Goal: Check status: Check status

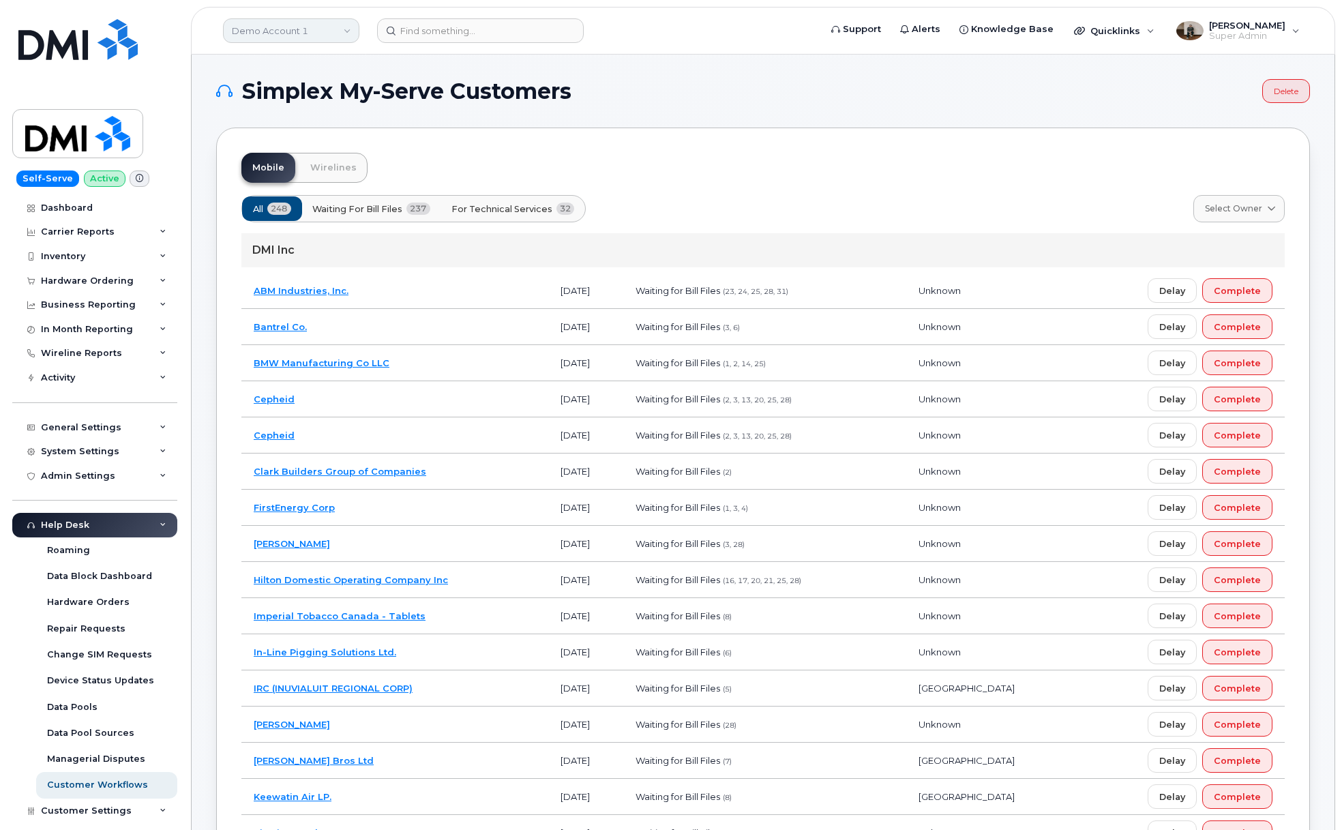
click at [290, 25] on link "Demo Account 1" at bounding box center [291, 30] width 136 height 25
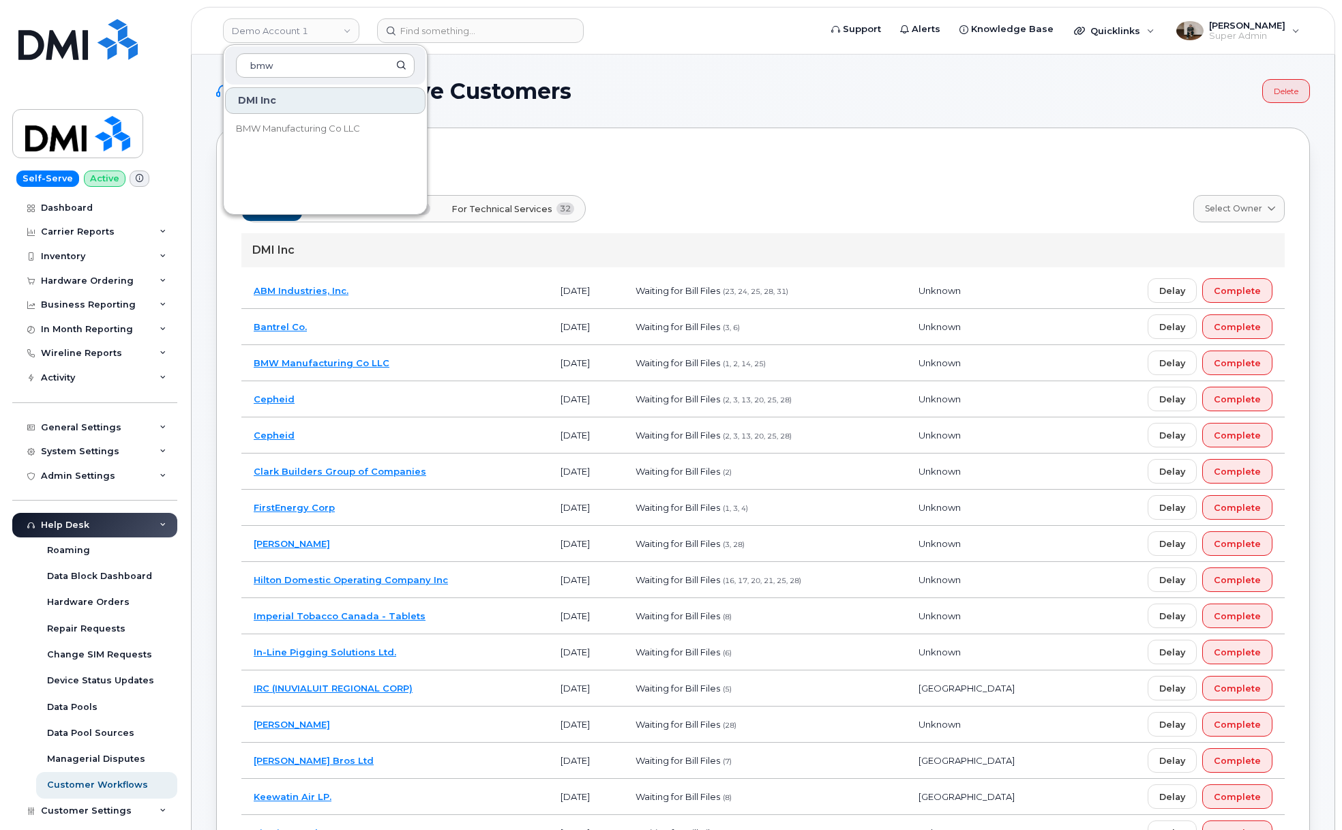
type input "bmw"
click at [314, 127] on span "BMW Manufacturing Co LLC" at bounding box center [298, 129] width 124 height 14
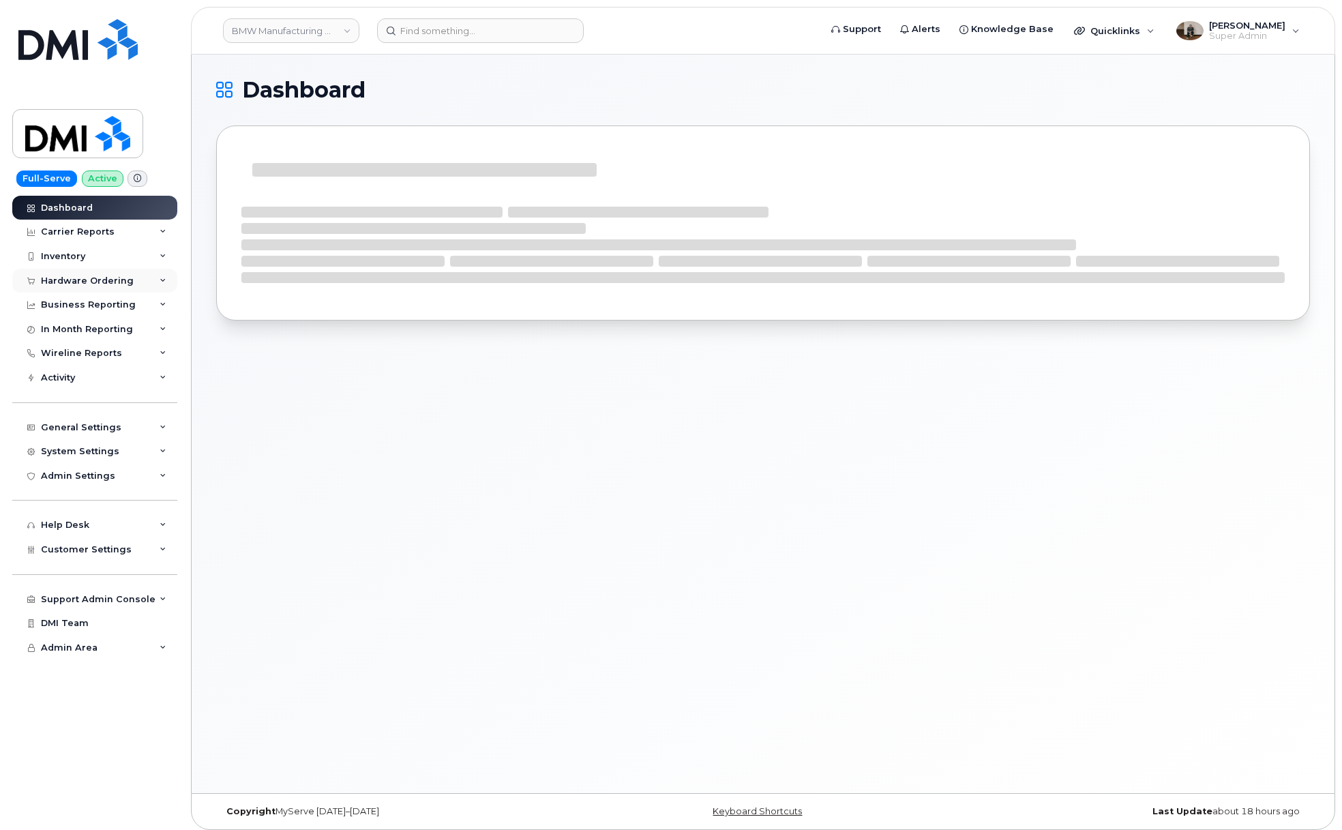
click at [63, 280] on div "Hardware Ordering" at bounding box center [87, 280] width 93 height 11
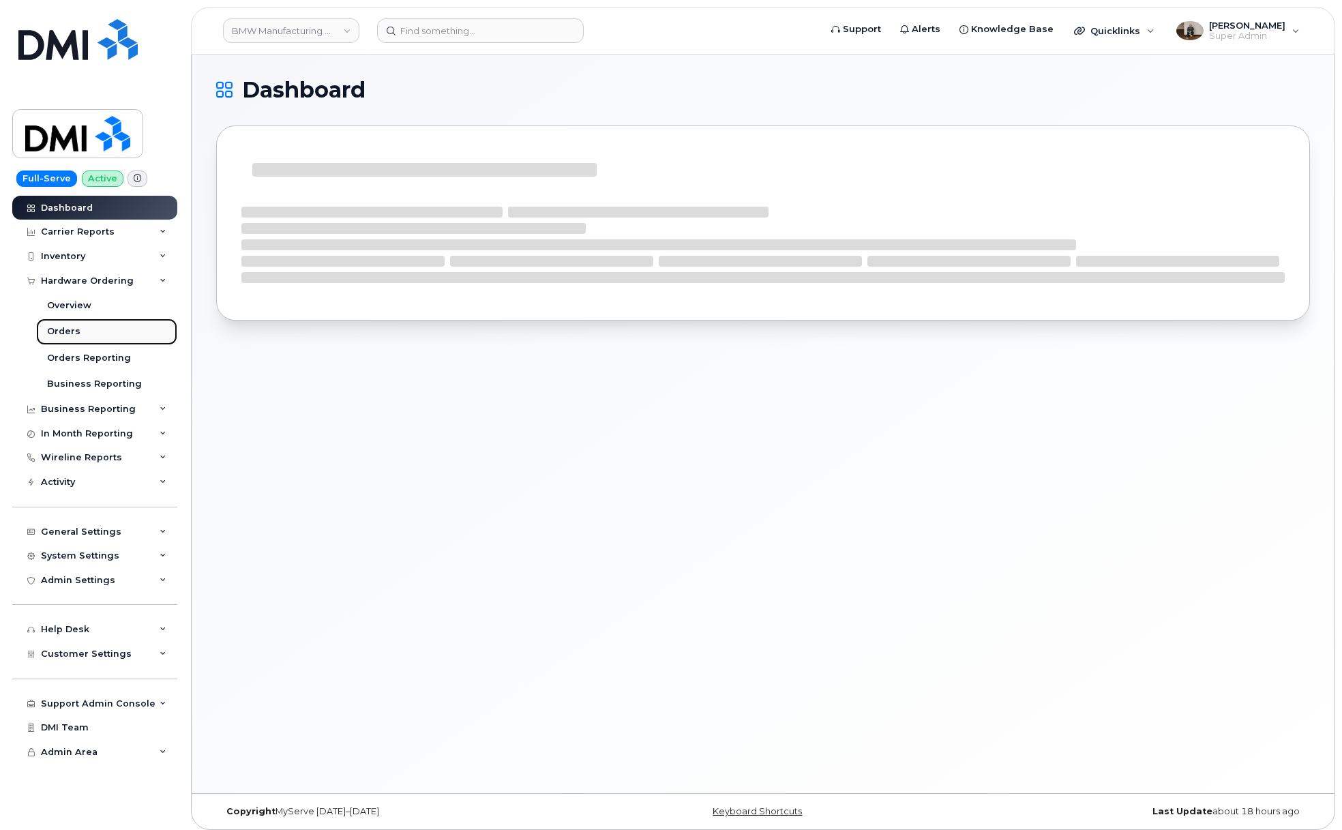
click at [78, 331] on link "Orders" at bounding box center [106, 331] width 141 height 26
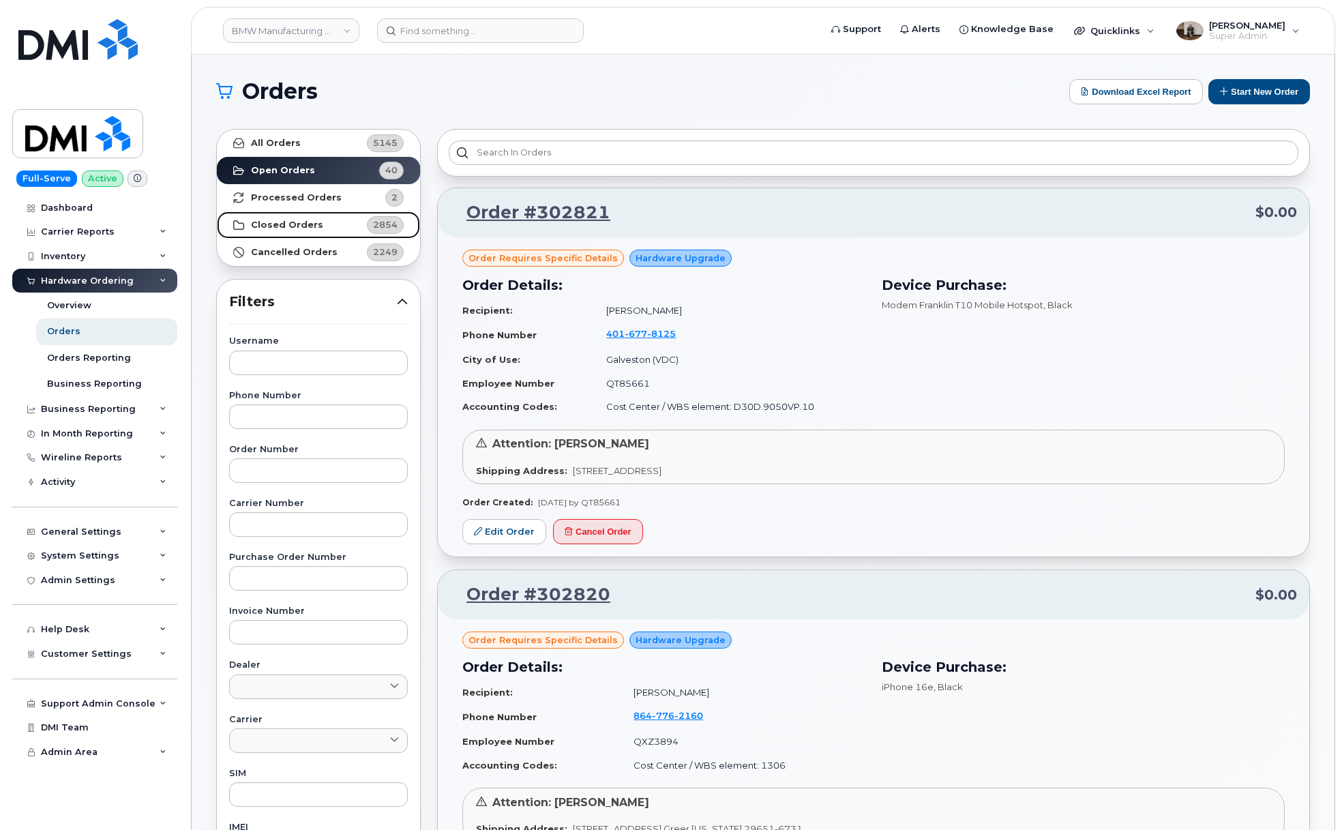
click at [300, 228] on strong "Closed Orders" at bounding box center [287, 225] width 72 height 11
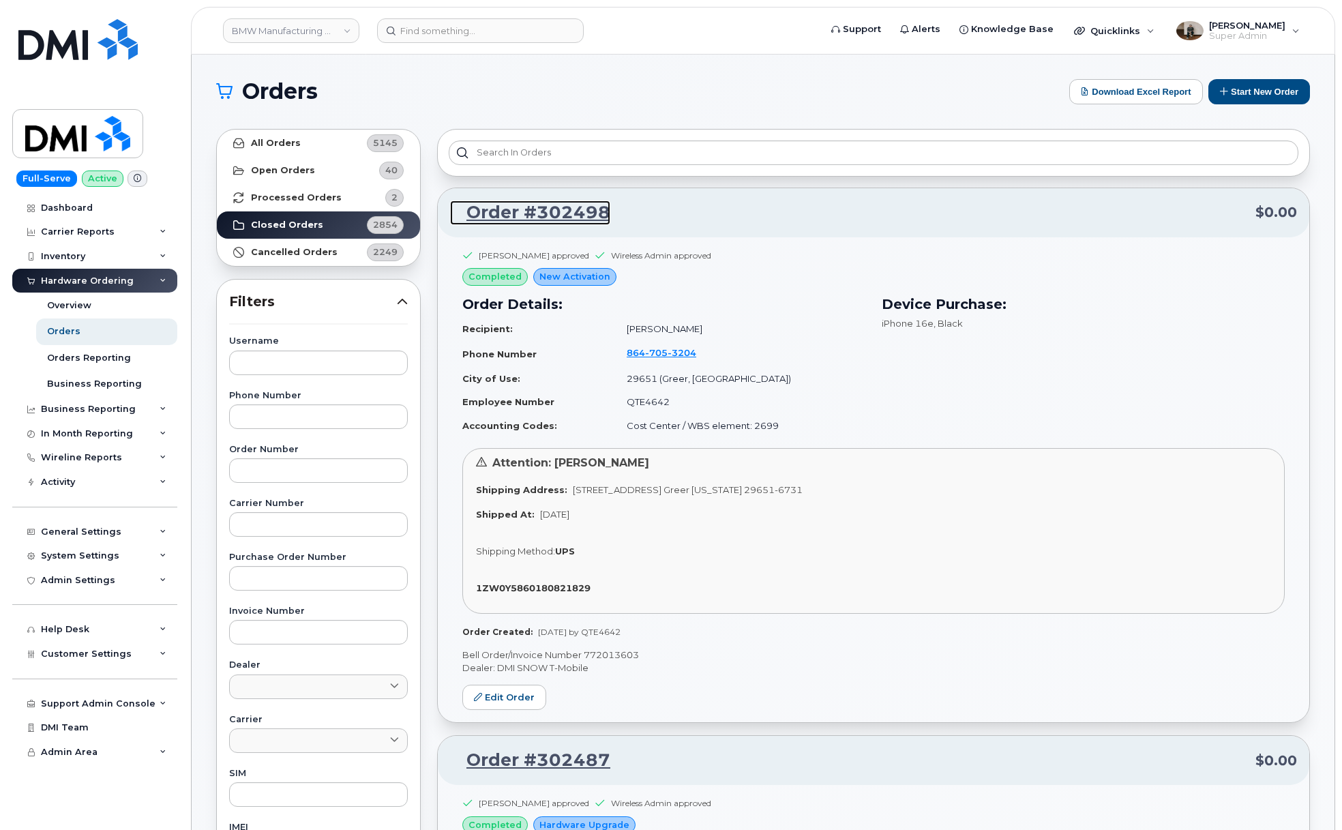
click at [531, 211] on link "Order #302498" at bounding box center [530, 212] width 160 height 25
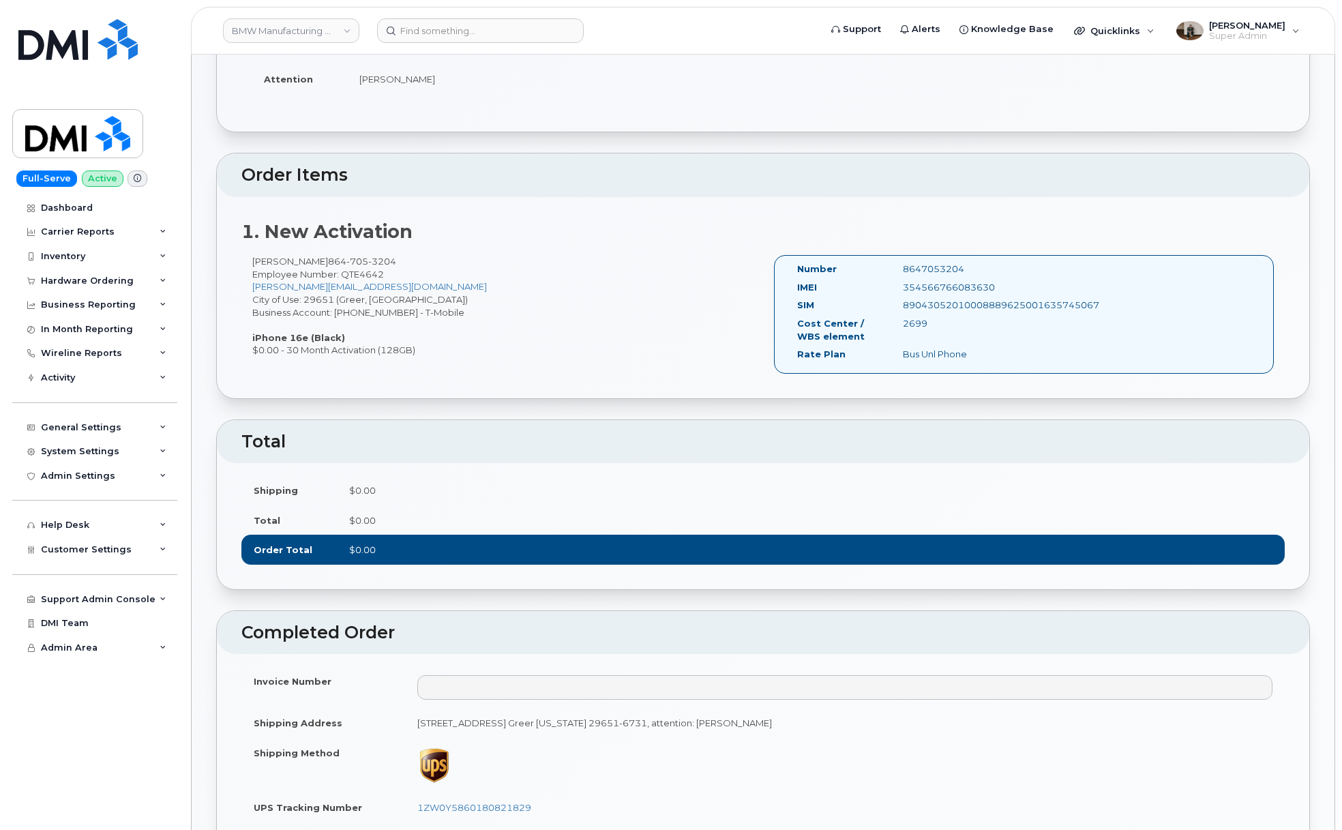
scroll to position [480, 0]
